Goal: Task Accomplishment & Management: Use online tool/utility

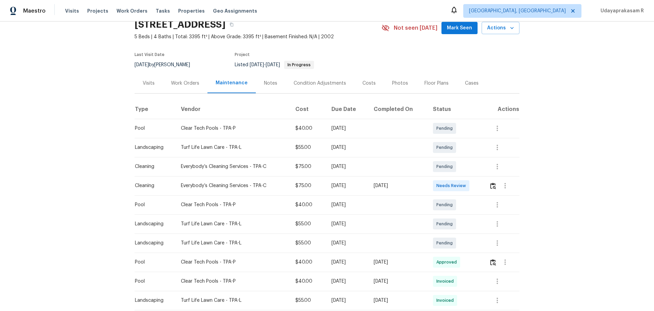
scroll to position [68, 0]
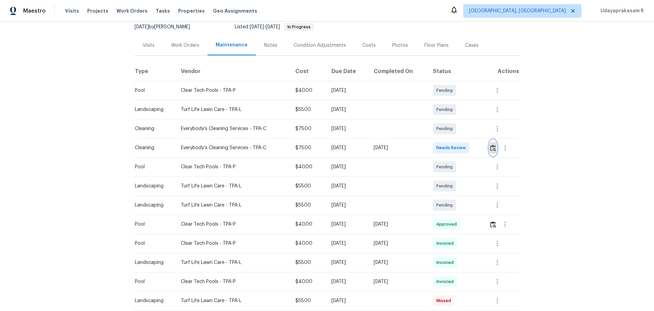
click at [465, 150] on img "button" at bounding box center [493, 148] width 6 height 6
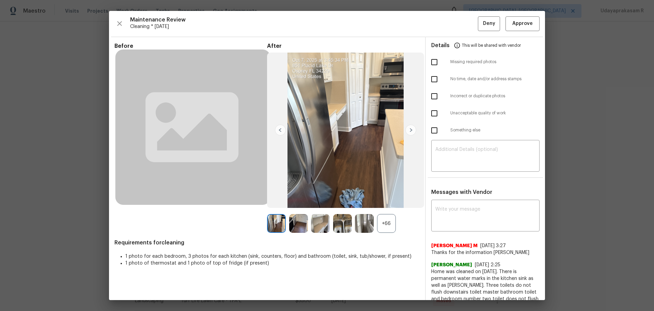
click at [408, 131] on img at bounding box center [411, 129] width 11 height 11
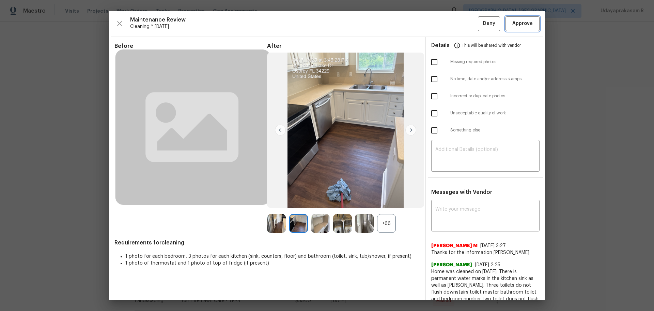
click at [465, 21] on span "Approve" at bounding box center [523, 23] width 20 height 9
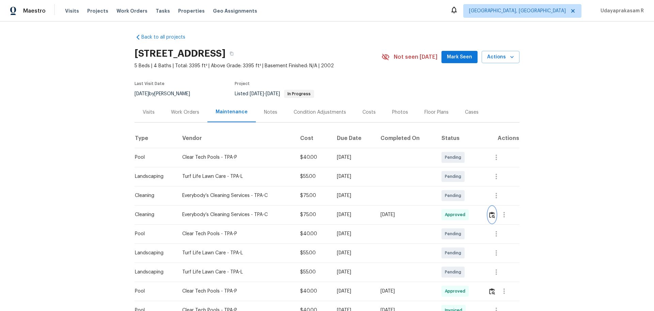
scroll to position [0, 0]
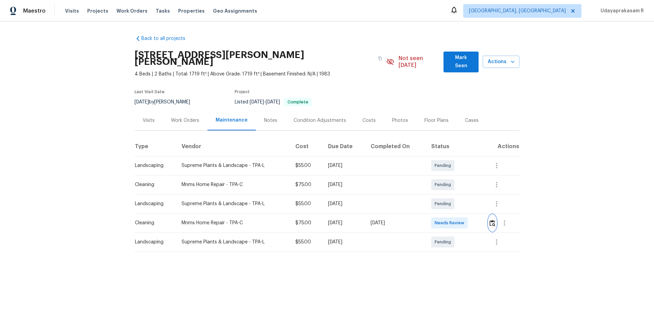
click at [465, 204] on img "button" at bounding box center [493, 223] width 6 height 6
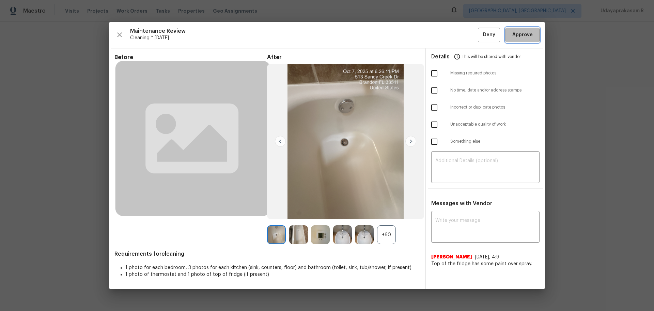
click at [465, 40] on button "Approve" at bounding box center [523, 35] width 34 height 15
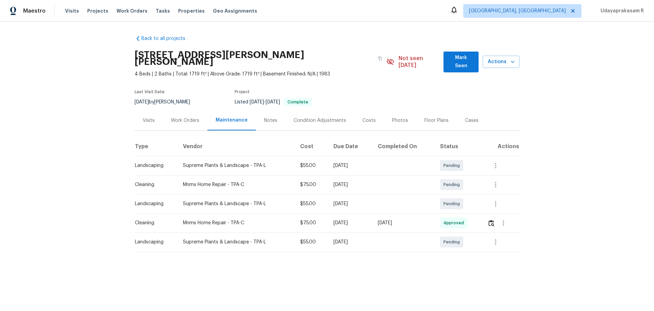
drag, startPoint x: 549, startPoint y: 121, endPoint x: 611, endPoint y: 9, distance: 128.0
click at [465, 121] on div "Back to all projects 513 Sandy Creek Dr, Brandon, FL 33511 4 Beds | 2 Baths | T…" at bounding box center [327, 156] width 654 height 271
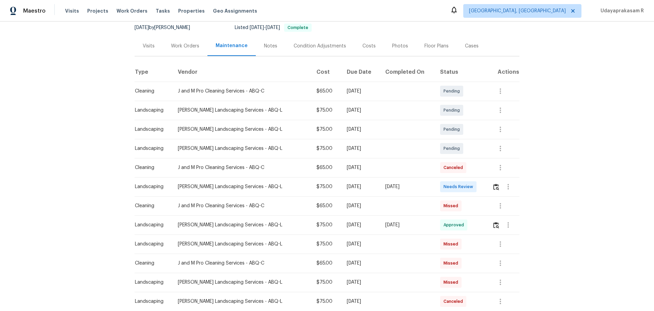
scroll to position [68, 0]
click at [465, 185] on img "button" at bounding box center [497, 186] width 6 height 6
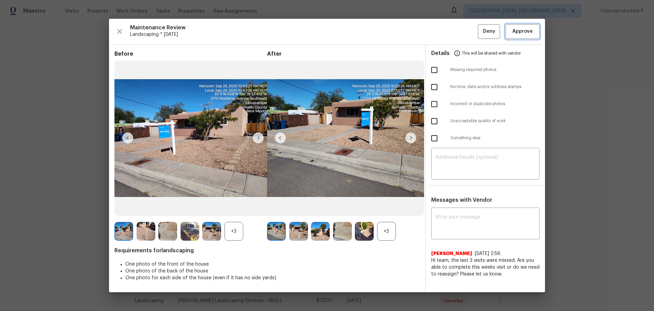
click at [465, 30] on span "Approve" at bounding box center [523, 31] width 20 height 9
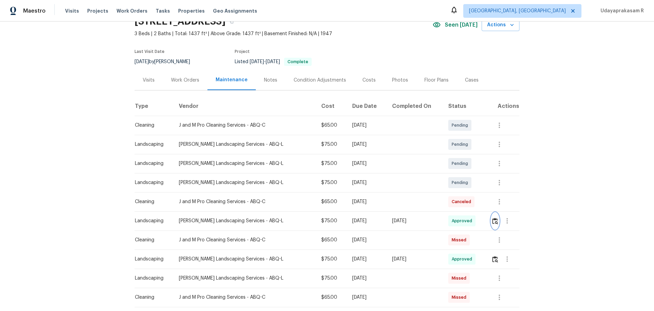
scroll to position [0, 0]
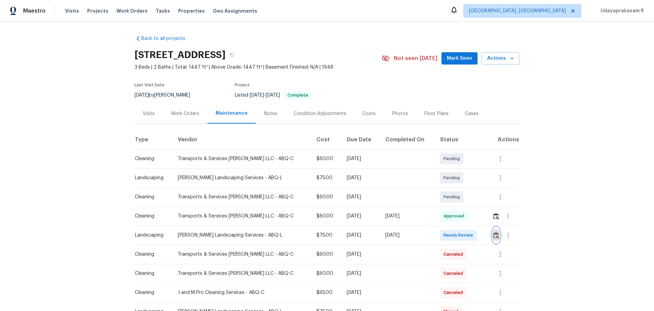
click at [465, 204] on button "button" at bounding box center [497, 235] width 8 height 16
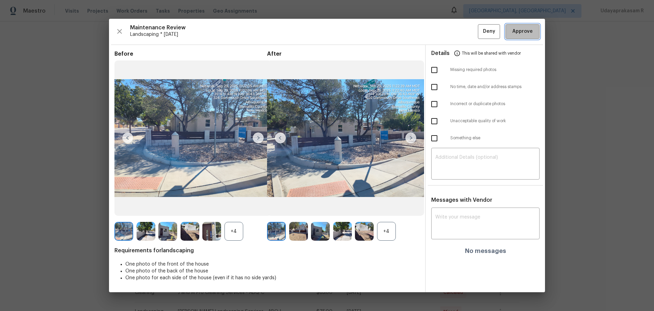
click at [465, 28] on span "Approve" at bounding box center [523, 31] width 20 height 9
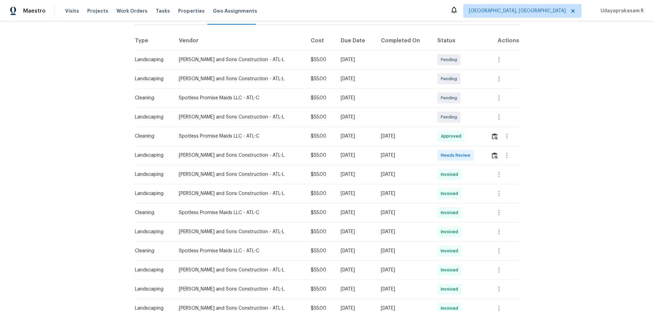
scroll to position [102, 0]
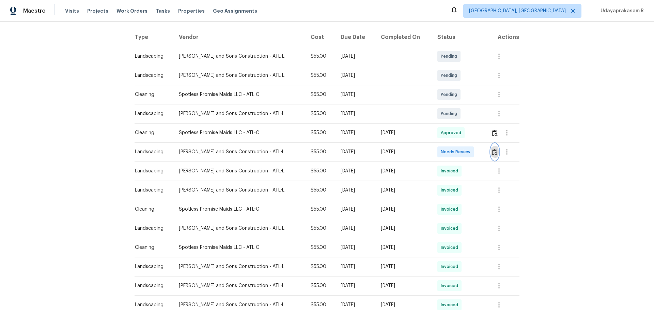
click at [465, 152] on img "button" at bounding box center [495, 152] width 6 height 6
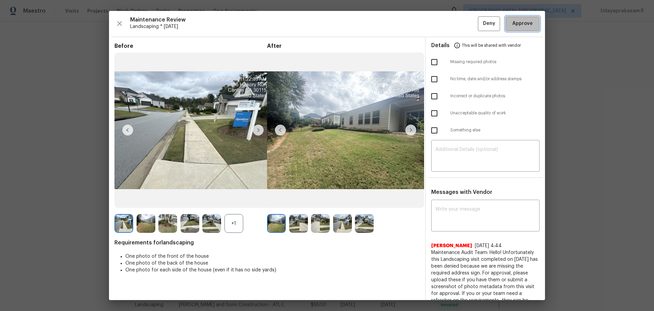
click at [465, 20] on span "Approve" at bounding box center [523, 23] width 20 height 9
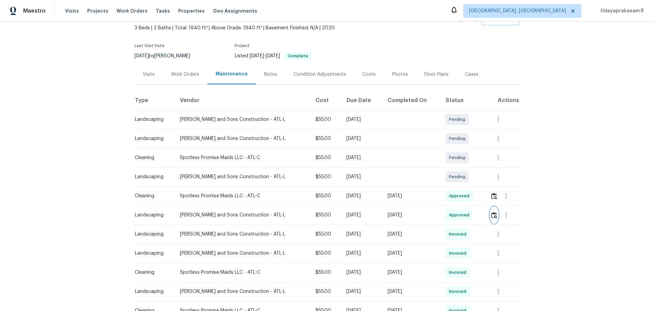
scroll to position [0, 0]
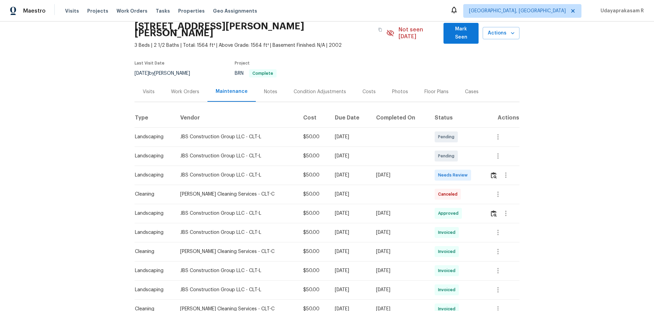
scroll to position [68, 0]
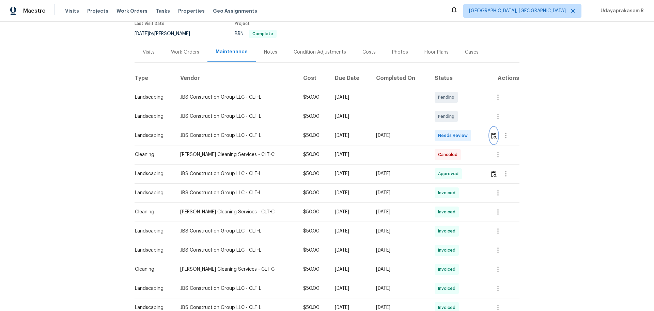
click at [465, 132] on img "button" at bounding box center [494, 135] width 6 height 6
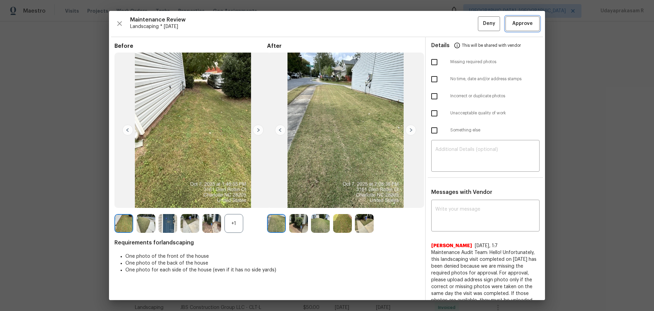
click at [465, 22] on span "Approve" at bounding box center [523, 23] width 20 height 9
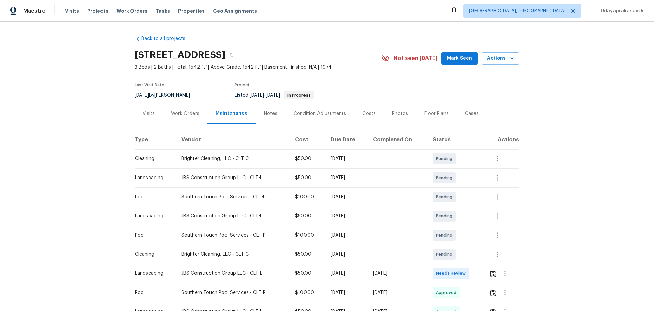
scroll to position [68, 0]
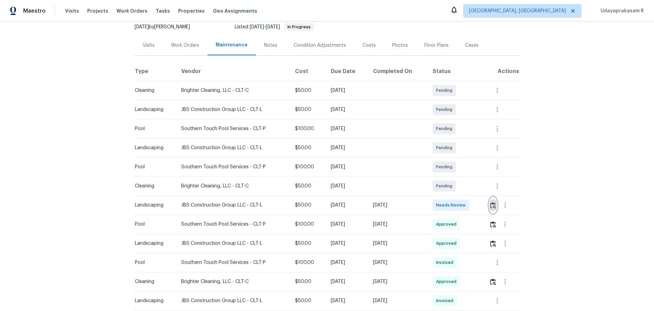
click at [465, 204] on img "button" at bounding box center [493, 205] width 6 height 6
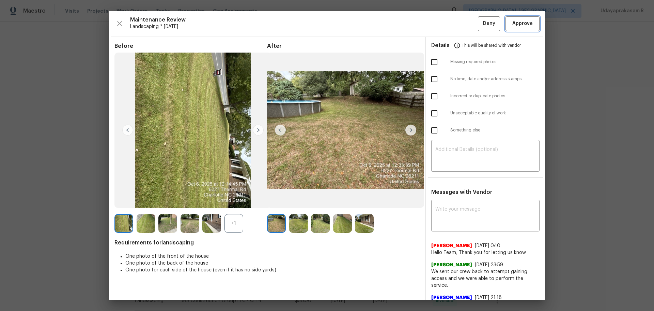
click at [465, 24] on span "Approve" at bounding box center [523, 23] width 20 height 9
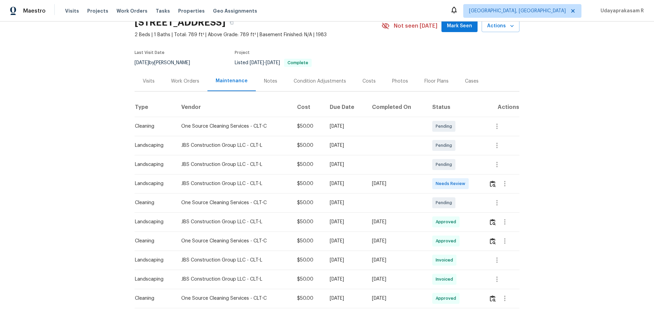
scroll to position [68, 0]
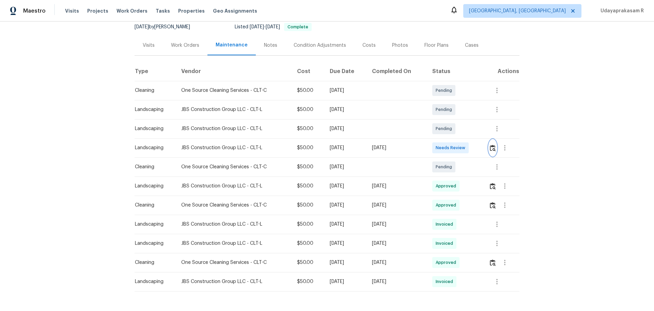
click at [465, 146] on img "button" at bounding box center [493, 148] width 6 height 6
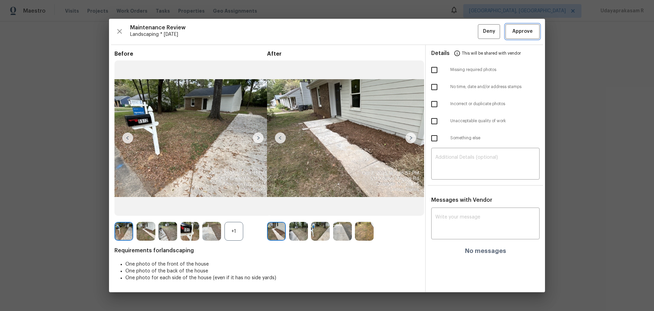
click at [465, 36] on button "Approve" at bounding box center [523, 31] width 34 height 15
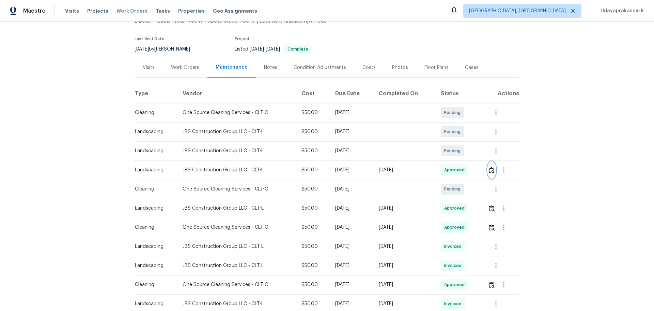
scroll to position [34, 0]
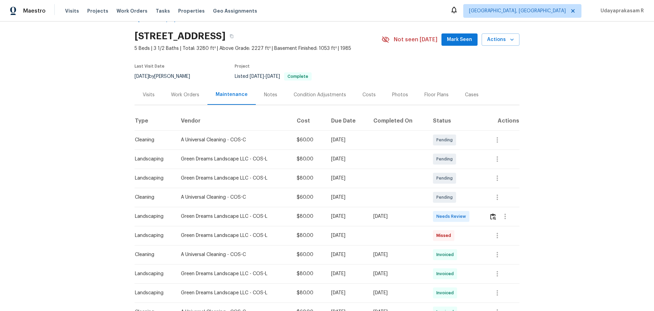
scroll to position [34, 0]
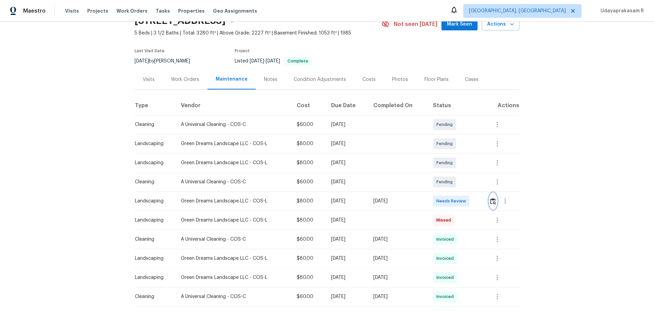
click at [465, 202] on img "button" at bounding box center [493, 201] width 6 height 6
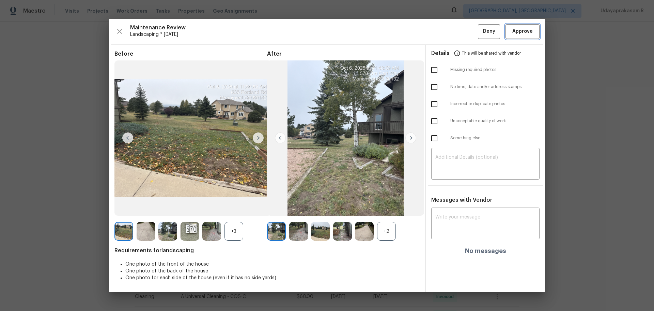
click at [465, 30] on span "Approve" at bounding box center [523, 31] width 20 height 9
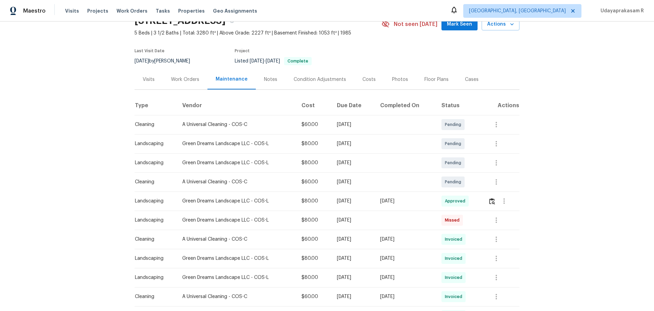
click at [465, 112] on div "Back to all projects 570 Ore Cart Way, Monument, CO 80132 5 Beds | 3 1/2 Baths …" at bounding box center [327, 165] width 654 height 289
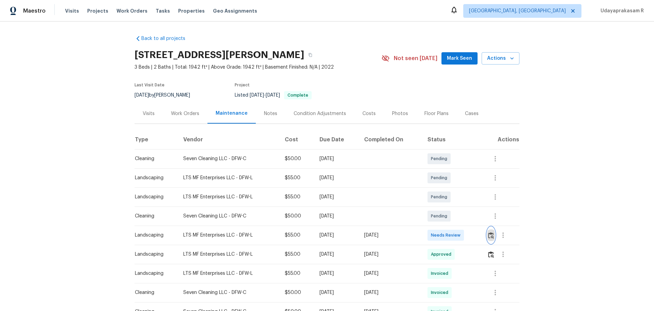
click at [465, 204] on img "button" at bounding box center [491, 235] width 6 height 6
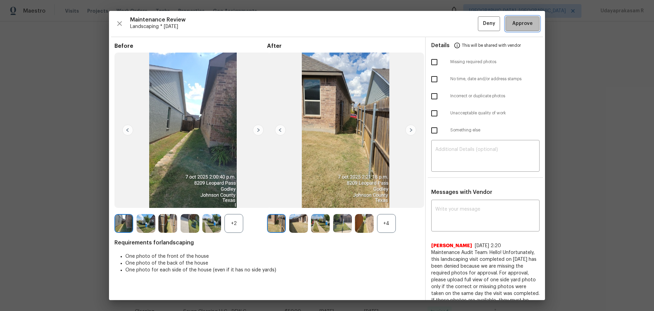
click at [465, 27] on button "Approve" at bounding box center [523, 23] width 34 height 15
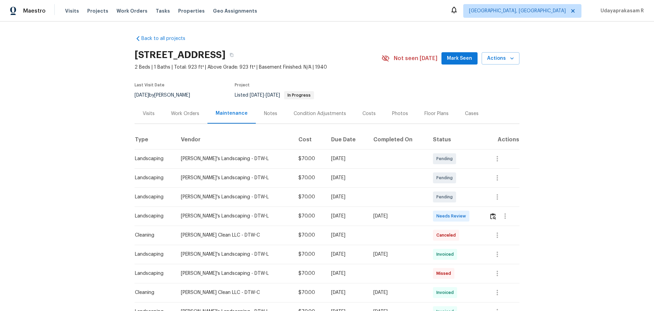
scroll to position [34, 0]
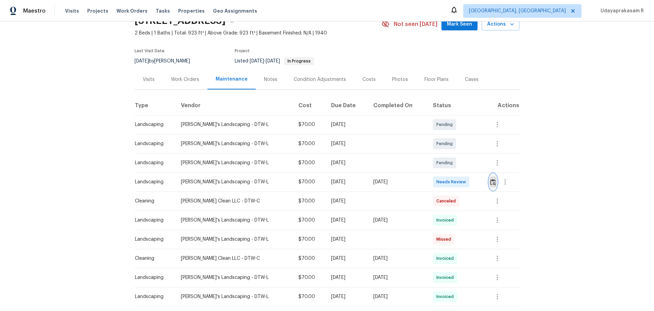
click at [465, 184] on img "button" at bounding box center [493, 182] width 6 height 6
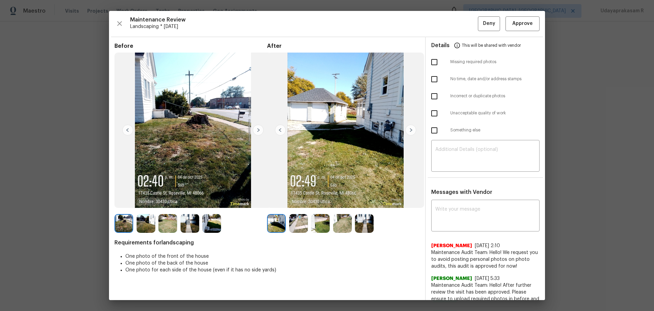
click at [407, 128] on img at bounding box center [411, 129] width 11 height 11
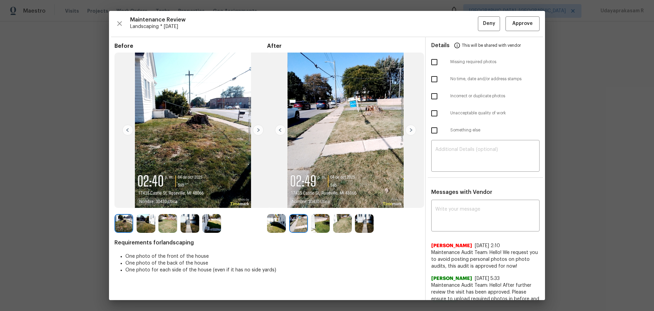
click at [407, 128] on img at bounding box center [411, 129] width 11 height 11
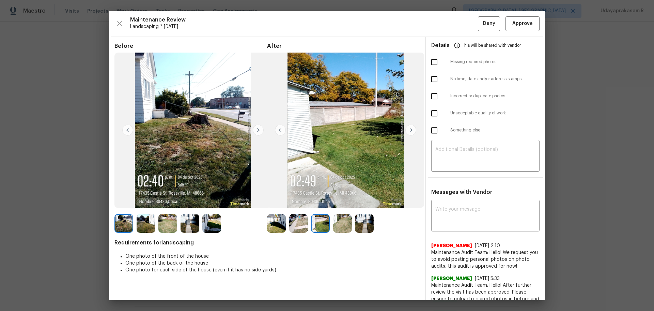
click at [407, 128] on img at bounding box center [411, 129] width 11 height 11
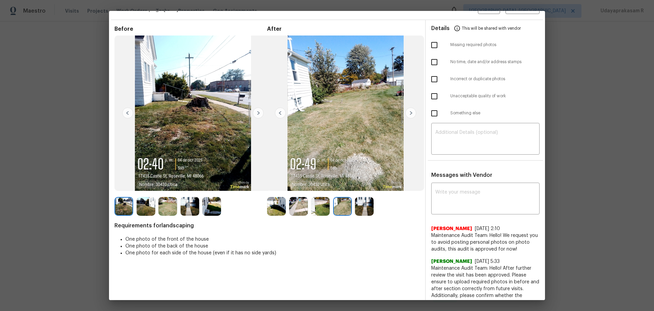
scroll to position [0, 0]
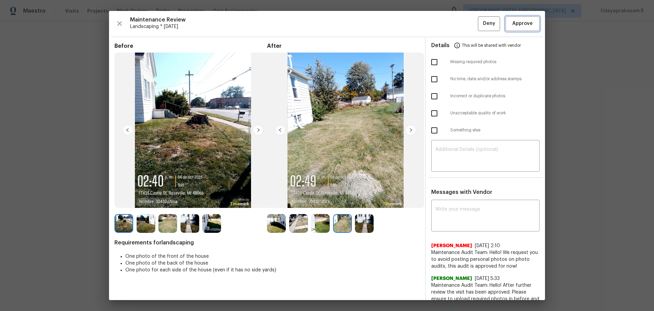
click at [465, 22] on span "Approve" at bounding box center [523, 23] width 20 height 9
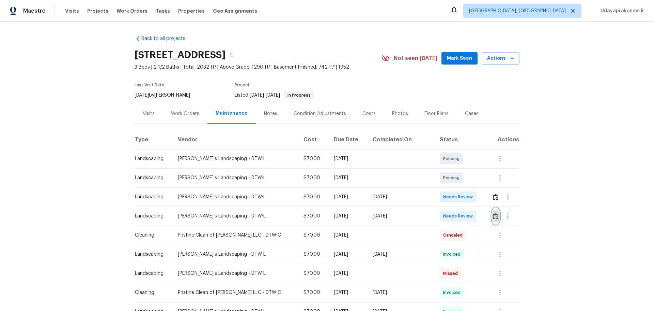
click at [465, 204] on img "button" at bounding box center [496, 216] width 6 height 6
click at [465, 194] on button "button" at bounding box center [496, 196] width 8 height 16
click at [465, 204] on img "button" at bounding box center [496, 216] width 6 height 6
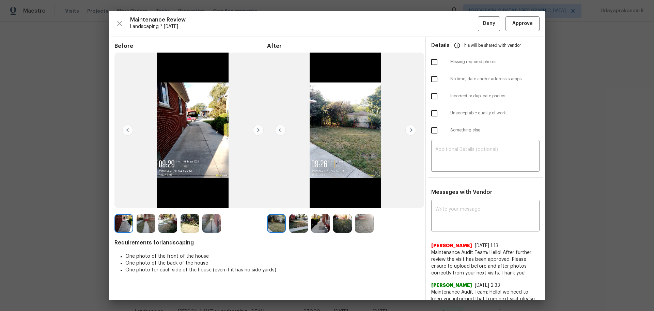
click at [257, 131] on img at bounding box center [258, 129] width 11 height 11
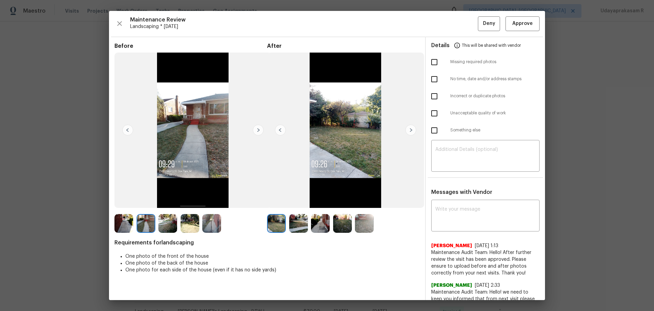
click at [257, 131] on img at bounding box center [258, 129] width 11 height 11
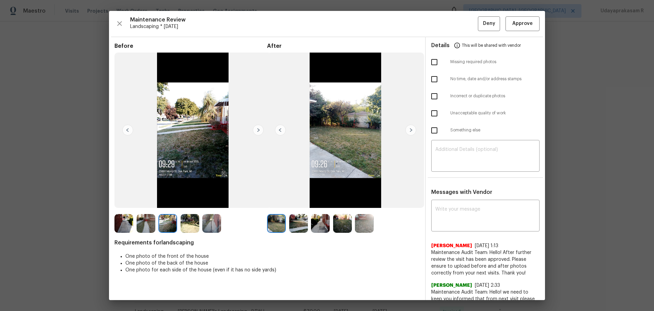
click at [127, 128] on img at bounding box center [127, 129] width 11 height 11
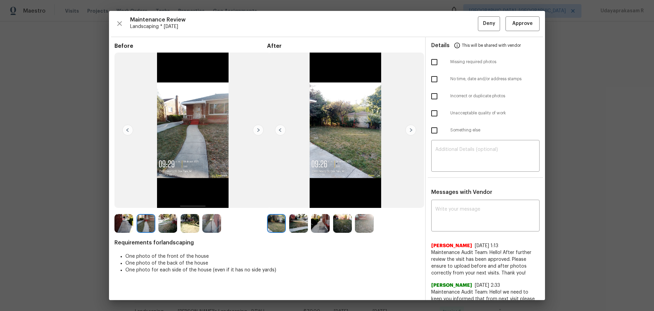
click at [127, 128] on img at bounding box center [127, 129] width 11 height 11
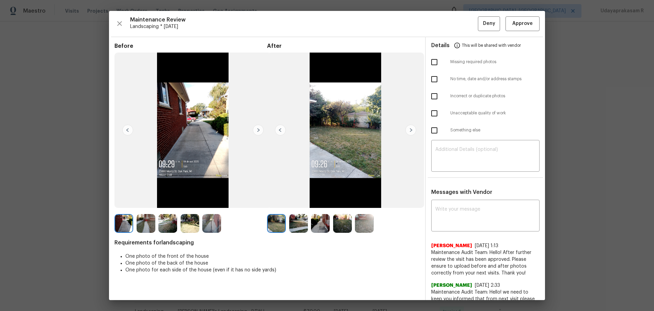
click at [127, 128] on img at bounding box center [127, 129] width 11 height 11
click at [261, 133] on img at bounding box center [258, 129] width 11 height 11
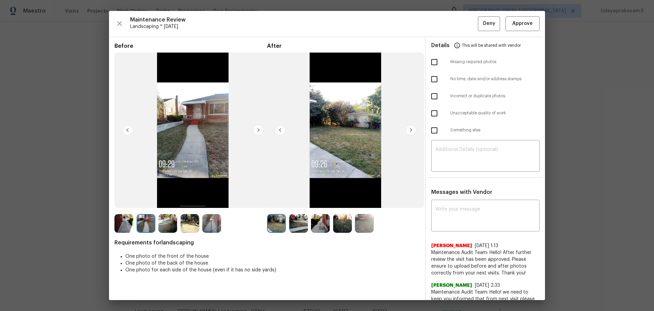
click at [261, 133] on img at bounding box center [258, 129] width 11 height 11
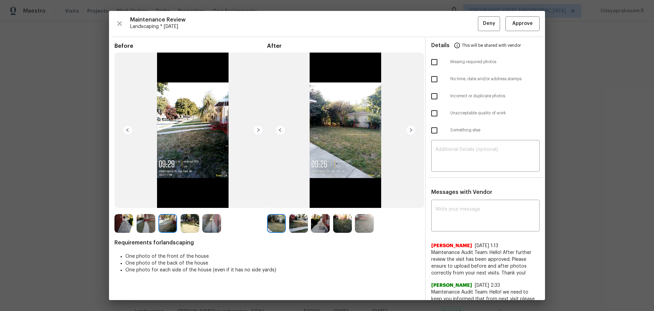
click at [261, 133] on img at bounding box center [258, 129] width 11 height 11
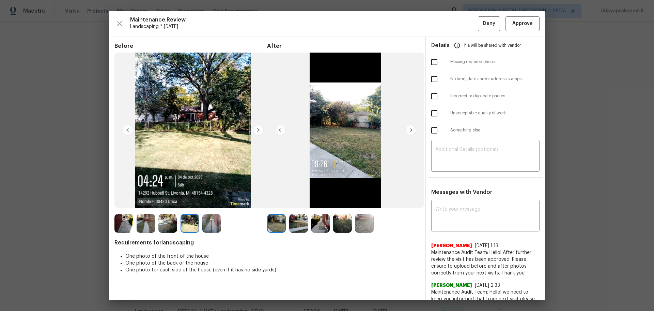
click at [259, 128] on img at bounding box center [258, 129] width 11 height 11
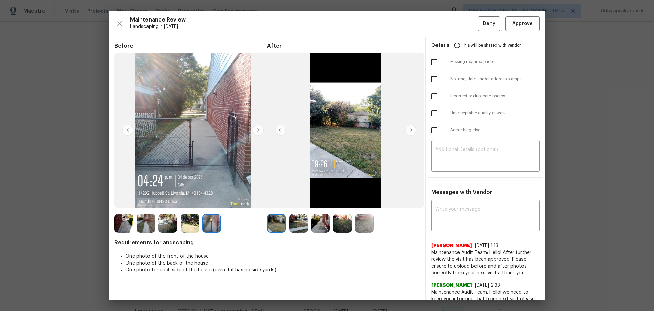
click at [279, 129] on img at bounding box center [280, 129] width 11 height 11
click at [408, 130] on img at bounding box center [411, 129] width 11 height 11
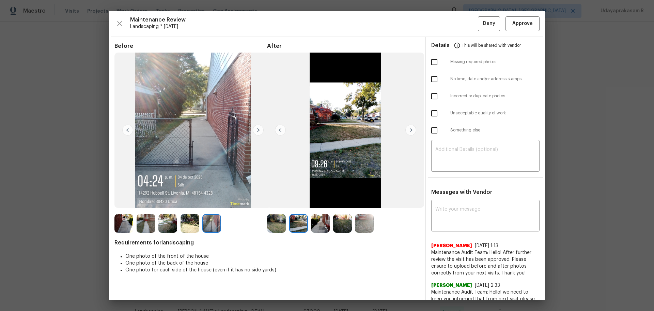
click at [408, 130] on img at bounding box center [411, 129] width 11 height 11
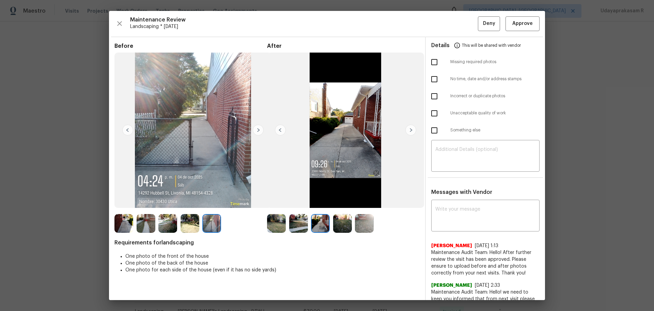
click at [408, 130] on img at bounding box center [411, 129] width 11 height 11
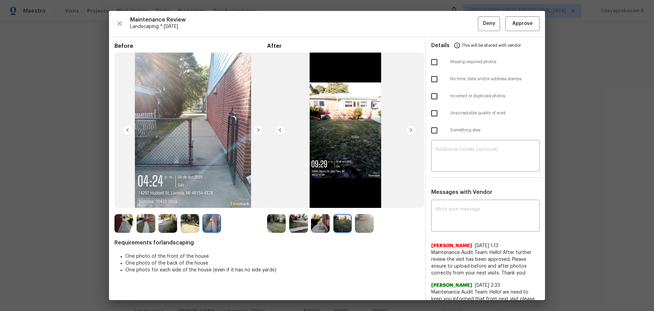
click at [408, 130] on img at bounding box center [411, 129] width 11 height 11
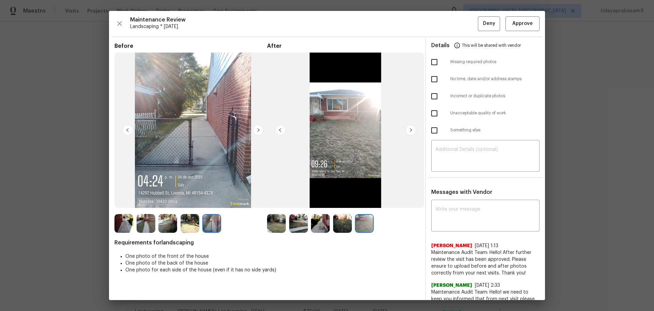
click at [277, 129] on img at bounding box center [280, 129] width 11 height 11
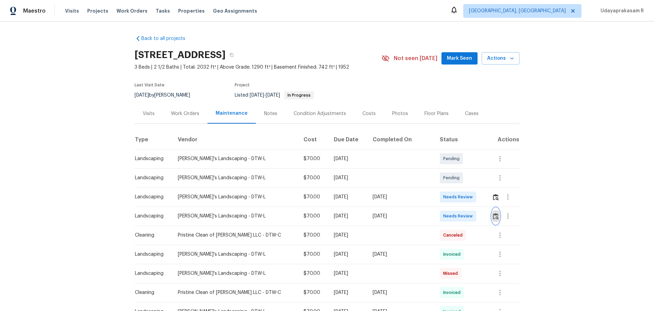
click at [465, 204] on img "button" at bounding box center [496, 216] width 6 height 6
click at [465, 193] on button "button" at bounding box center [496, 196] width 8 height 16
drag, startPoint x: 329, startPoint y: 197, endPoint x: 412, endPoint y: 203, distance: 83.8
click at [412, 203] on tr "Landscaping Baraiac's Landscaping - DTW-L $70.00 Mon, Oct 06 2025 Tue, Oct 07 2…" at bounding box center [327, 196] width 385 height 19
drag, startPoint x: 578, startPoint y: 175, endPoint x: 548, endPoint y: 181, distance: 29.8
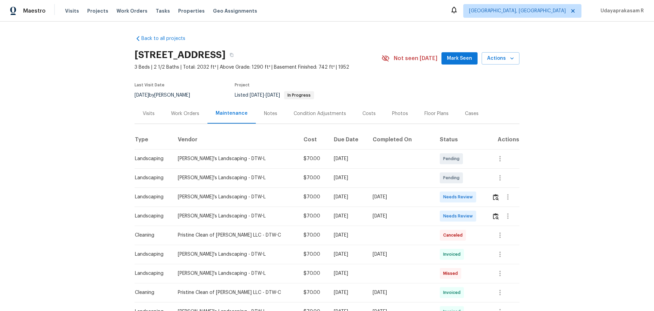
click at [465, 175] on div "Back to all projects 23880 Moritz St, Oak Park, MI 48237 3 Beds | 2 1/2 Baths |…" at bounding box center [327, 165] width 654 height 289
click at [465, 197] on img "button" at bounding box center [496, 197] width 6 height 6
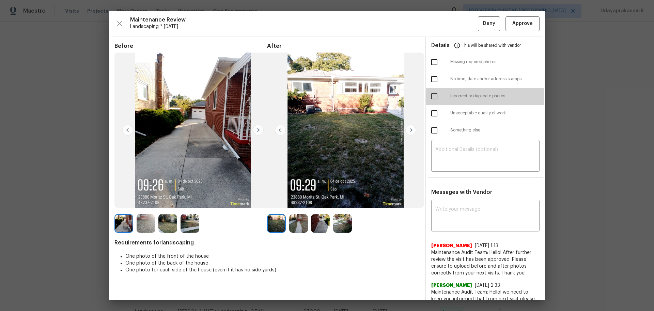
click at [430, 95] on input "checkbox" at bounding box center [434, 96] width 14 height 14
checkbox input "true"
click at [465, 163] on textarea at bounding box center [486, 156] width 100 height 19
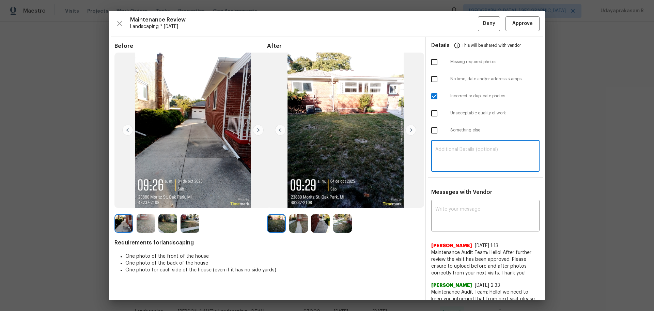
paste textarea "Maintenance Audit Team: Hello! Unfortunately this landscaping visit completed o…"
type textarea "Maintenance Audit Team: Hello! Unfortunately this landscaping visit completed o…"
click at [465, 204] on textarea at bounding box center [486, 216] width 100 height 19
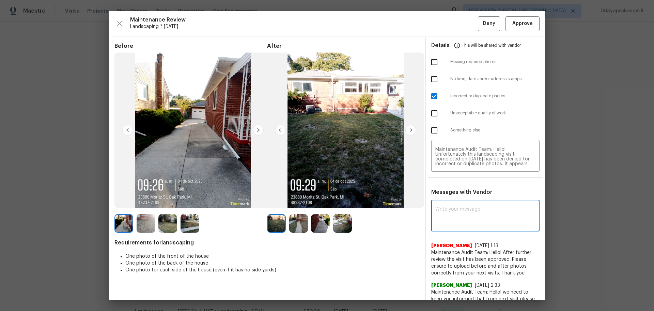
paste textarea "Maintenance Audit Team: Hello! Unfortunately this landscaping visit completed o…"
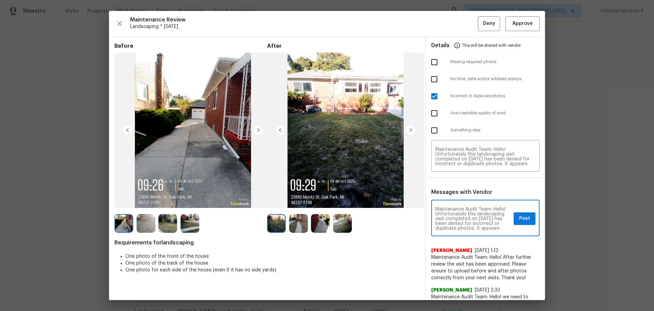
type textarea "Maintenance Audit Team: Hello! Unfortunately this landscaping visit completed o…"
click at [465, 204] on span "Post" at bounding box center [524, 218] width 11 height 9
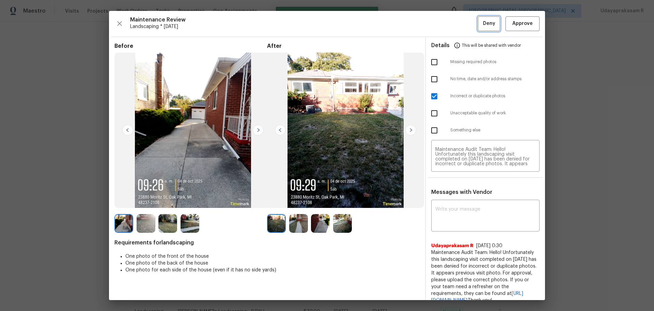
click at [465, 27] on span "Deny" at bounding box center [489, 23] width 12 height 9
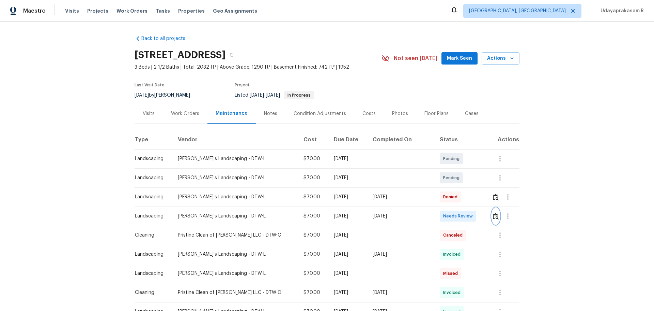
click at [493, 213] on img "button" at bounding box center [496, 216] width 6 height 6
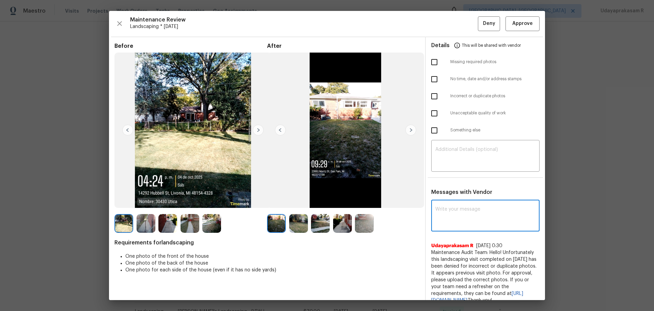
click at [461, 209] on textarea at bounding box center [486, 216] width 100 height 19
paste textarea "Maintenance Audit Team: Hello! After further review the visit has been approved…"
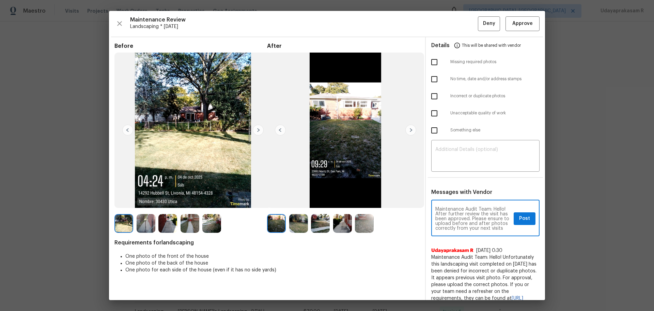
click at [441, 219] on textarea "Maintenance Audit Team: Hello! After further review the visit has been approved…" at bounding box center [474, 219] width 76 height 24
type textarea "Maintenance Audit Team: Hello! After further review the visit (10/07/2025) has …"
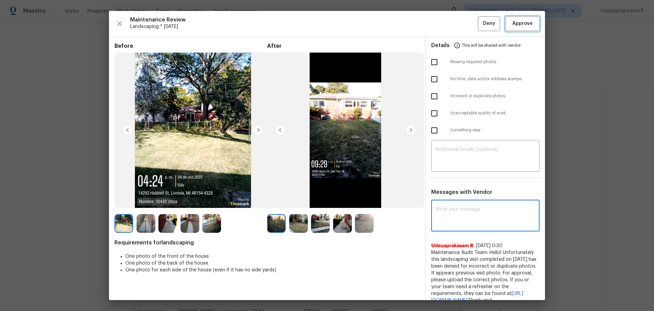
click at [519, 26] on span "Approve" at bounding box center [523, 23] width 20 height 9
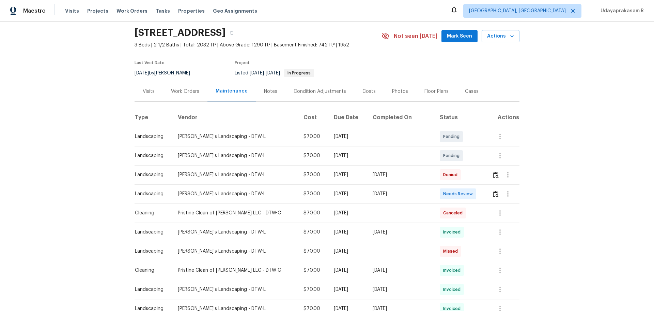
scroll to position [34, 0]
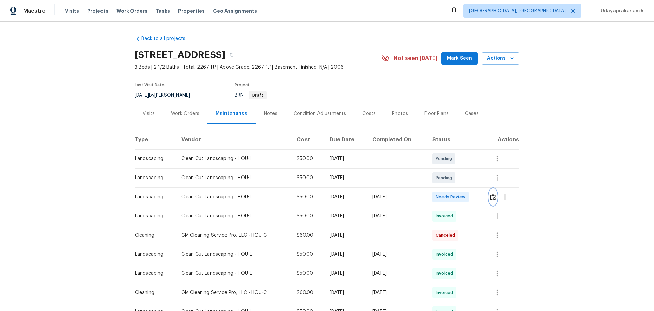
click at [465, 198] on button "button" at bounding box center [493, 196] width 8 height 16
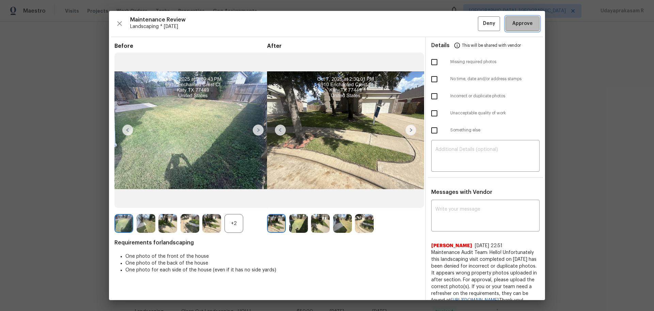
click at [465, 27] on span "Approve" at bounding box center [523, 23] width 20 height 9
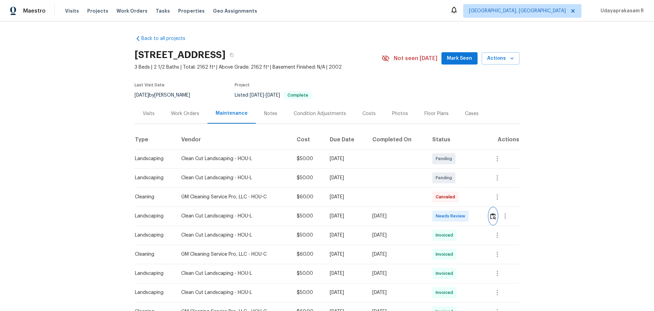
click at [490, 216] on img "button" at bounding box center [493, 216] width 6 height 6
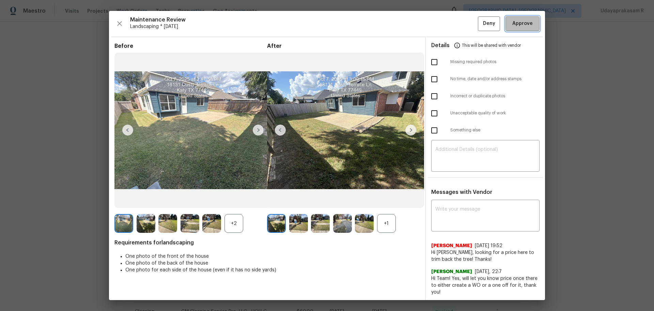
click at [517, 29] on button "Approve" at bounding box center [523, 23] width 34 height 15
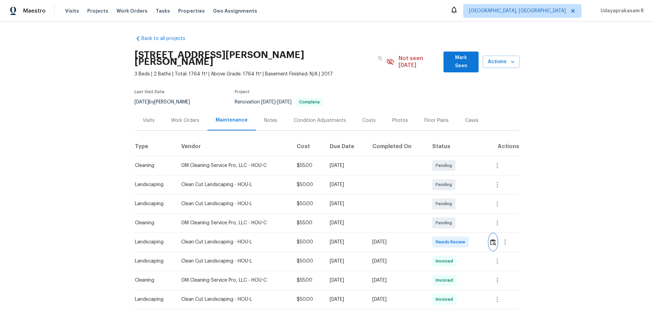
click at [465, 204] on img "button" at bounding box center [493, 242] width 6 height 6
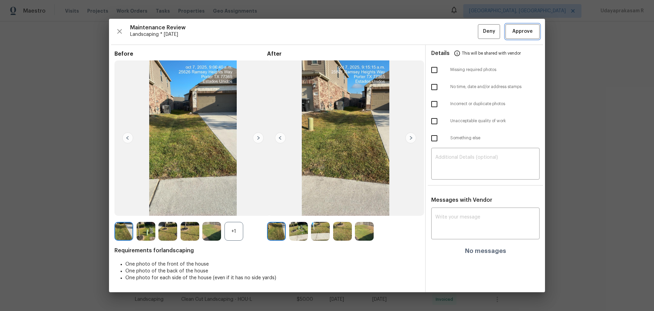
click at [465, 37] on button "Approve" at bounding box center [523, 31] width 34 height 15
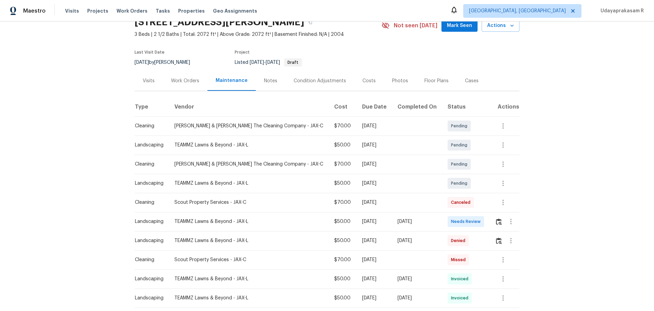
scroll to position [68, 0]
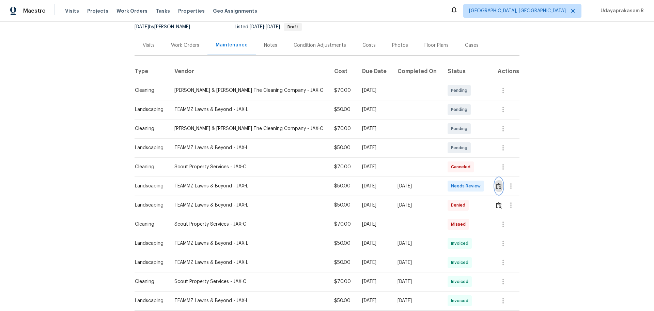
click at [465, 190] on button "button" at bounding box center [499, 186] width 8 height 16
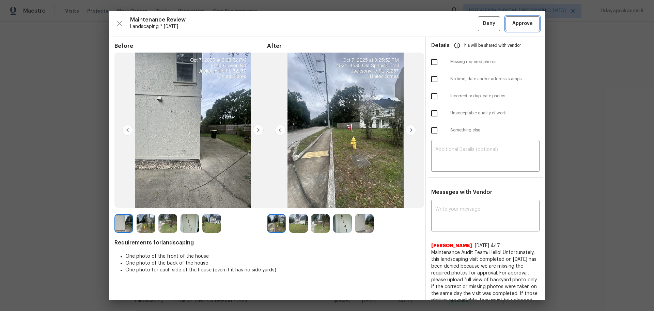
click at [465, 25] on span "Approve" at bounding box center [523, 23] width 20 height 9
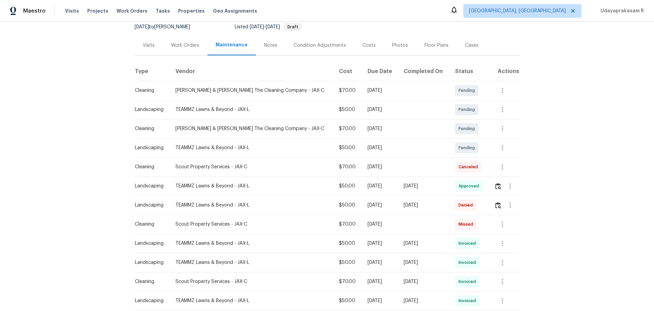
click at [465, 148] on div "Back to all projects 9142 Craven Rd, Jacksonville, FL 32257 3 Beds | 2 1/2 Bath…" at bounding box center [327, 165] width 654 height 289
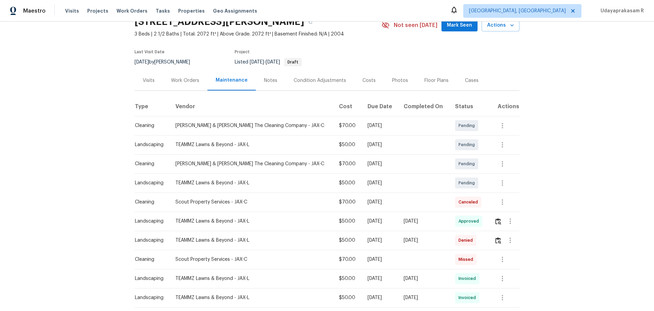
scroll to position [0, 0]
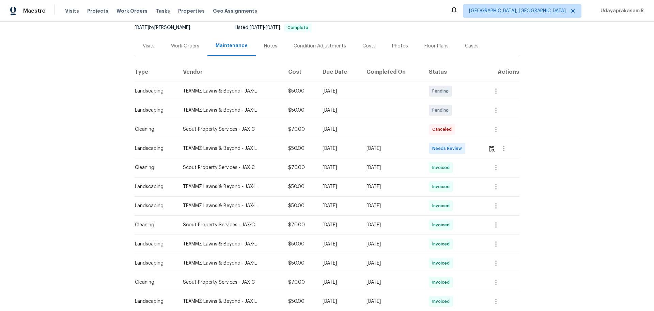
scroll to position [68, 0]
click at [465, 150] on img "button" at bounding box center [492, 148] width 6 height 6
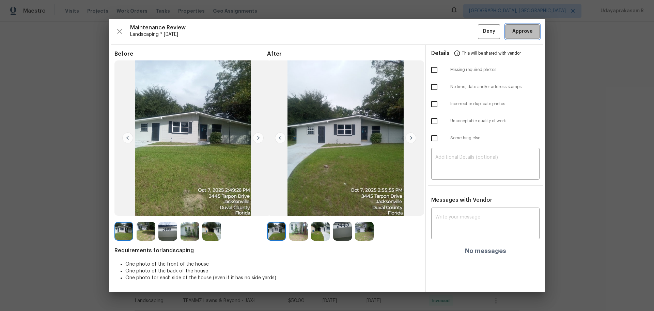
click at [465, 31] on span "Approve" at bounding box center [523, 31] width 20 height 9
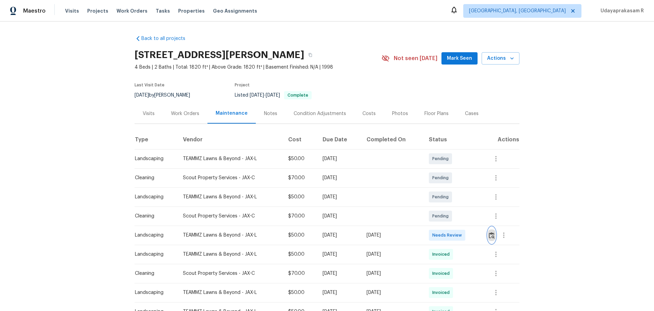
click at [488, 231] on button "button" at bounding box center [492, 235] width 8 height 16
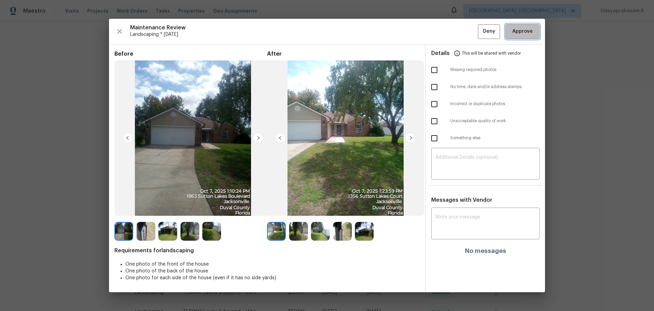
click at [521, 31] on span "Approve" at bounding box center [523, 31] width 20 height 9
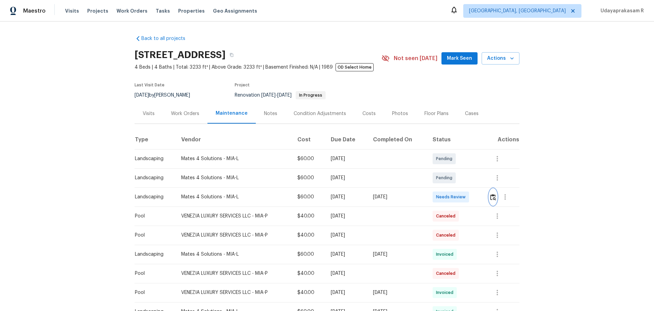
click at [465, 197] on img "button" at bounding box center [493, 197] width 6 height 6
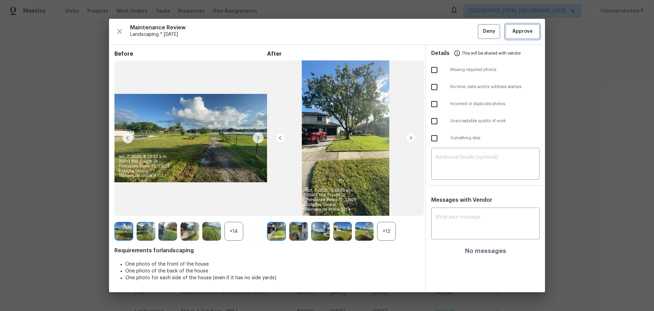
click at [465, 32] on span "Approve" at bounding box center [523, 31] width 20 height 9
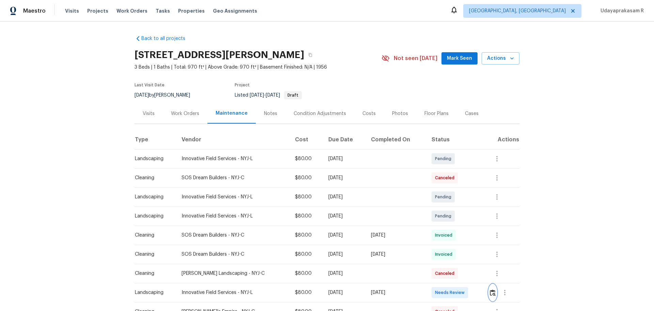
click at [465, 204] on img "button" at bounding box center [493, 292] width 6 height 6
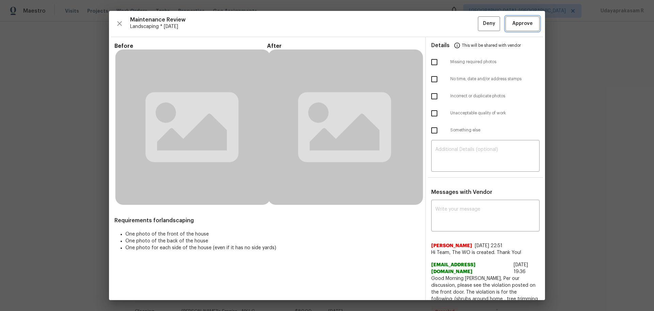
click at [465, 27] on span "Approve" at bounding box center [523, 23] width 20 height 9
